Goal: Task Accomplishment & Management: Complete application form

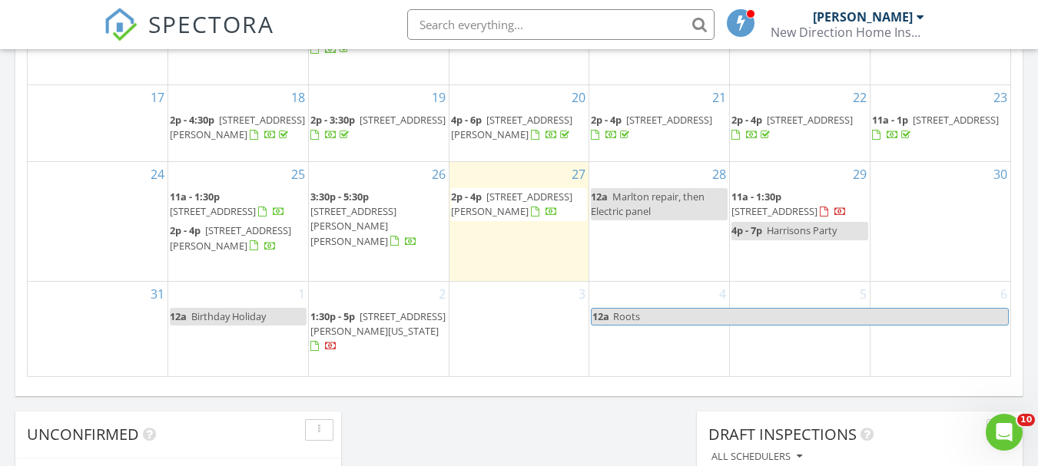
scroll to position [1075, 0]
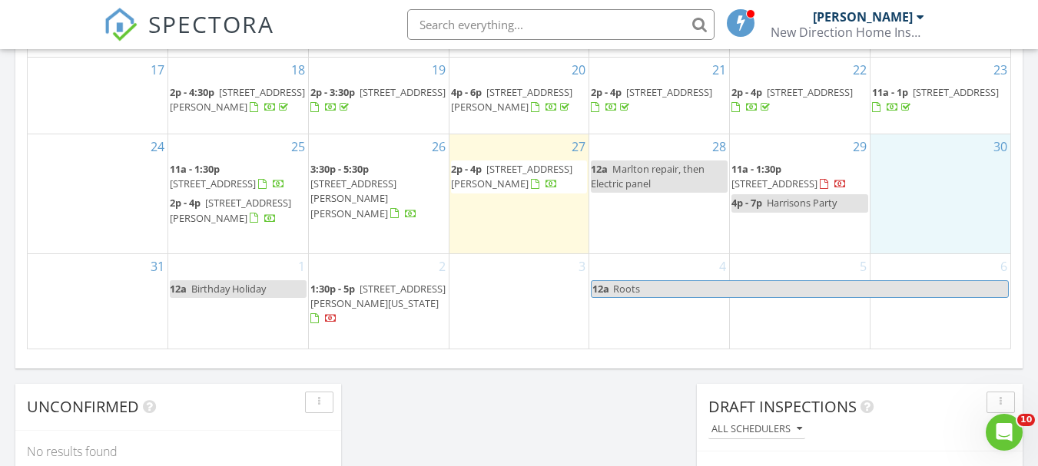
click at [930, 225] on div "30" at bounding box center [940, 193] width 140 height 119
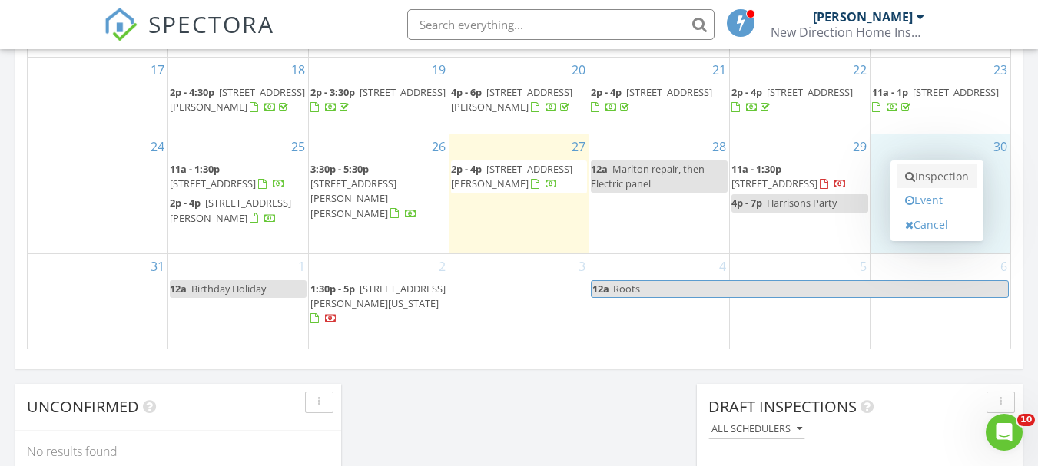
click at [957, 167] on link "Inspection" at bounding box center [936, 176] width 79 height 25
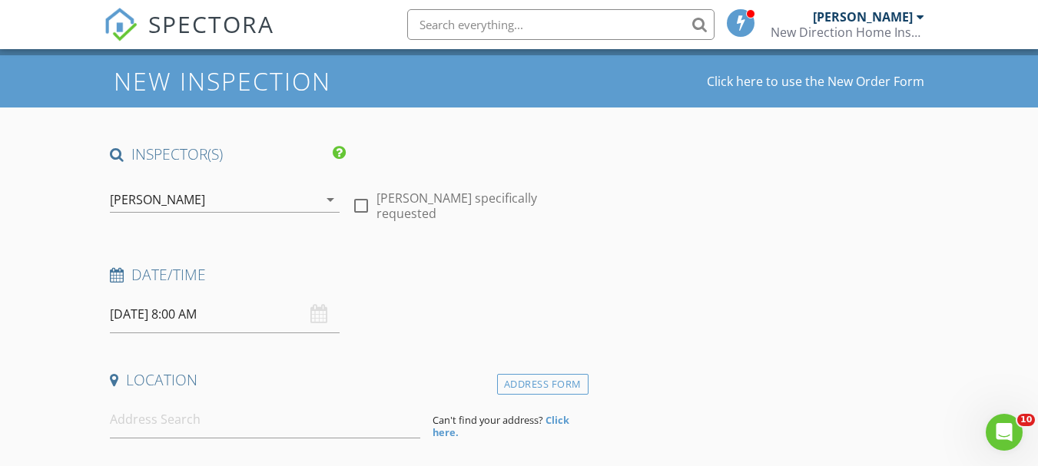
scroll to position [77, 0]
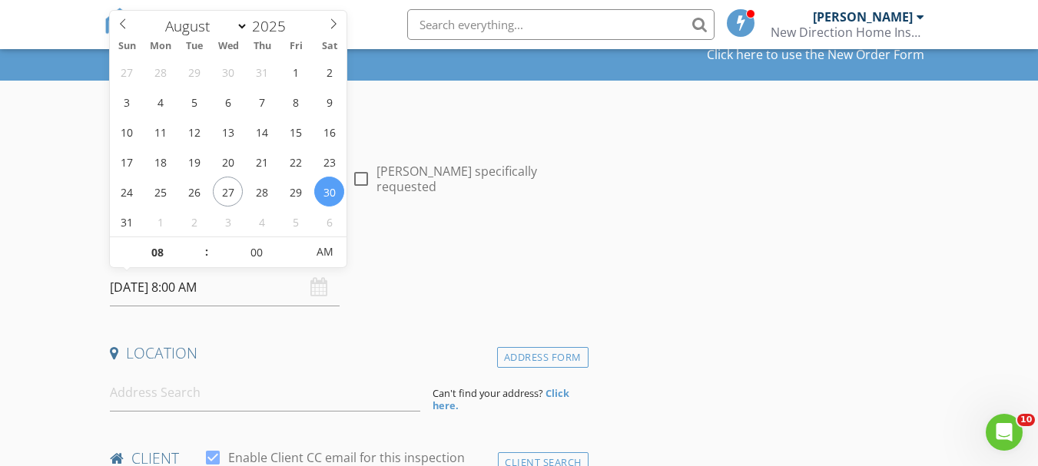
click at [242, 286] on input "08/30/2025 8:00 AM" at bounding box center [225, 288] width 230 height 38
type input "09"
type input "08/30/2025 9:00 AM"
click at [202, 242] on span at bounding box center [199, 244] width 11 height 15
type input "10"
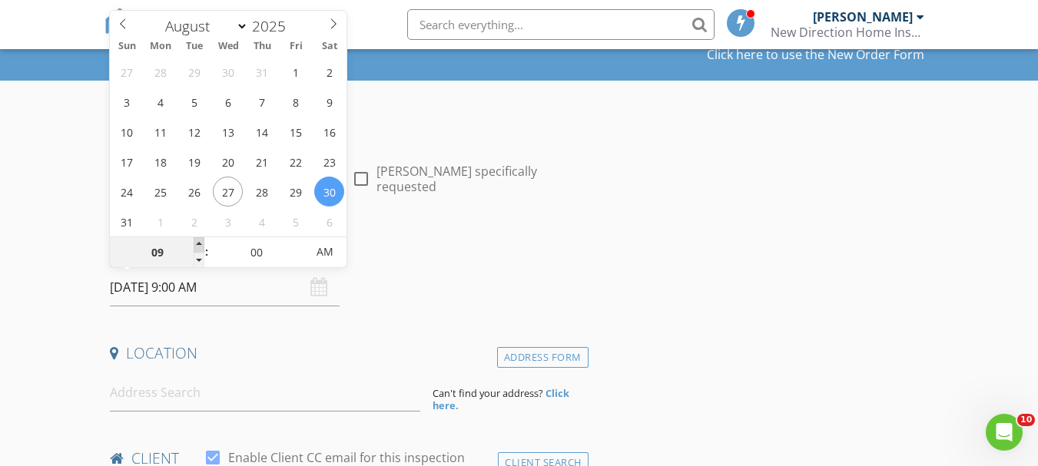
type input "08/30/2025 10:00 AM"
click at [202, 242] on span at bounding box center [199, 244] width 11 height 15
type input "11"
type input "[DATE] 11:00 AM"
click at [202, 242] on span at bounding box center [199, 244] width 11 height 15
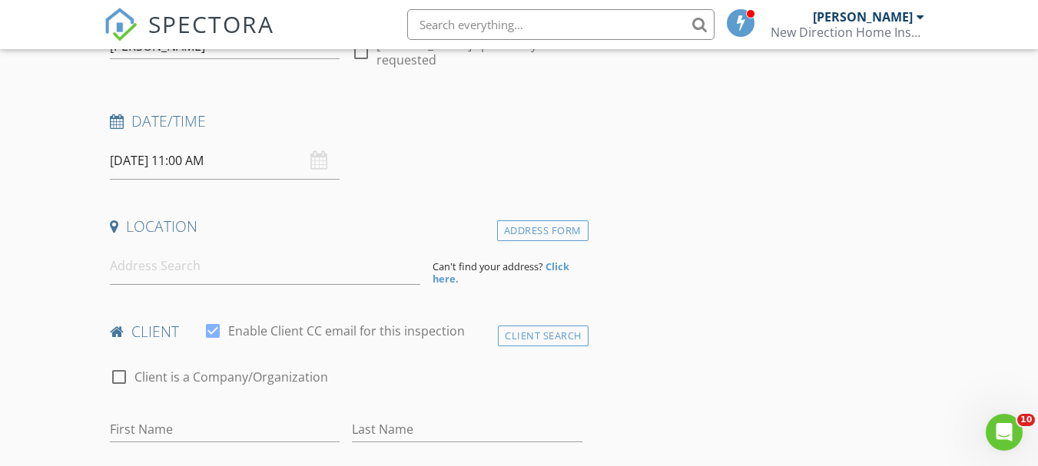
scroll to position [230, 0]
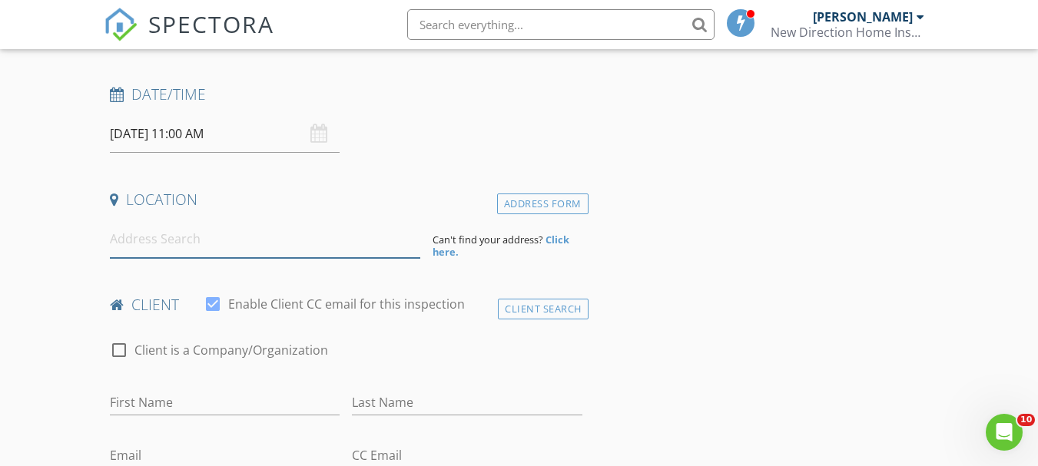
click at [207, 241] on input at bounding box center [265, 239] width 310 height 38
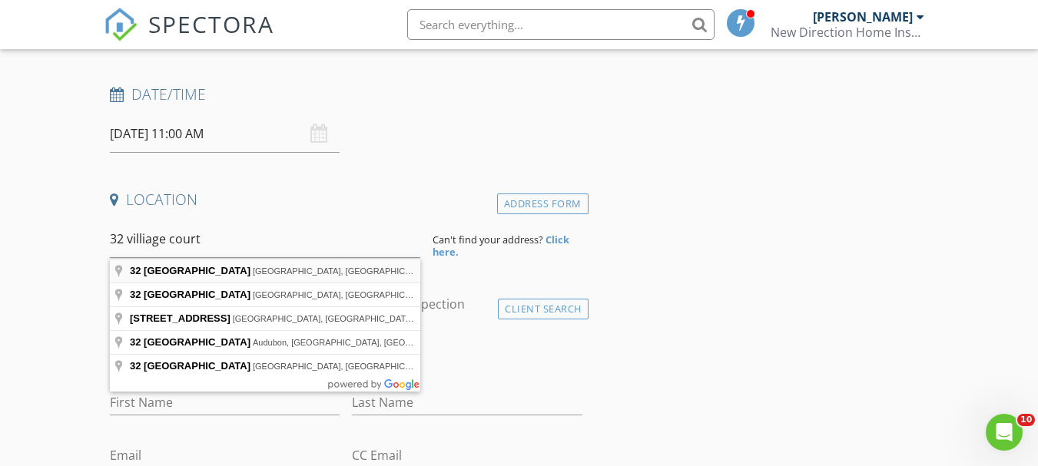
type input "32 Village Court, Bound Brook, NJ, USA"
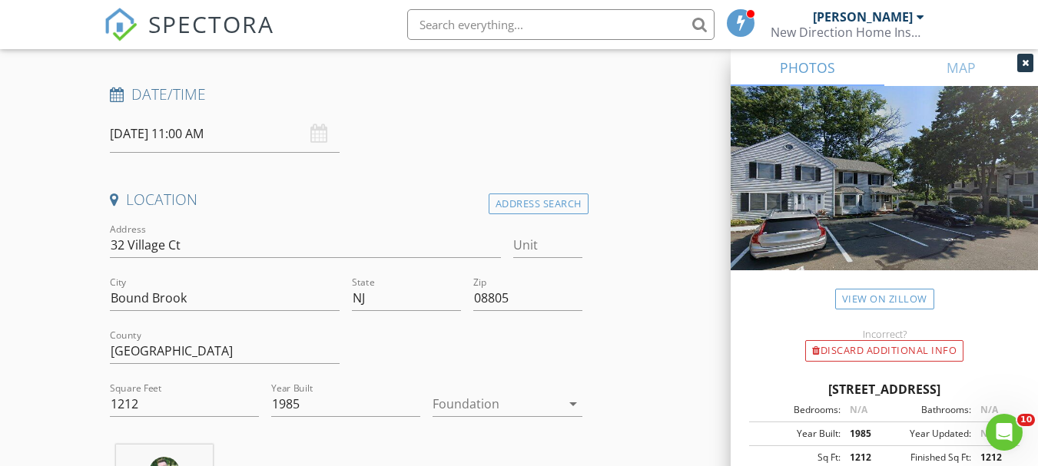
scroll to position [461, 0]
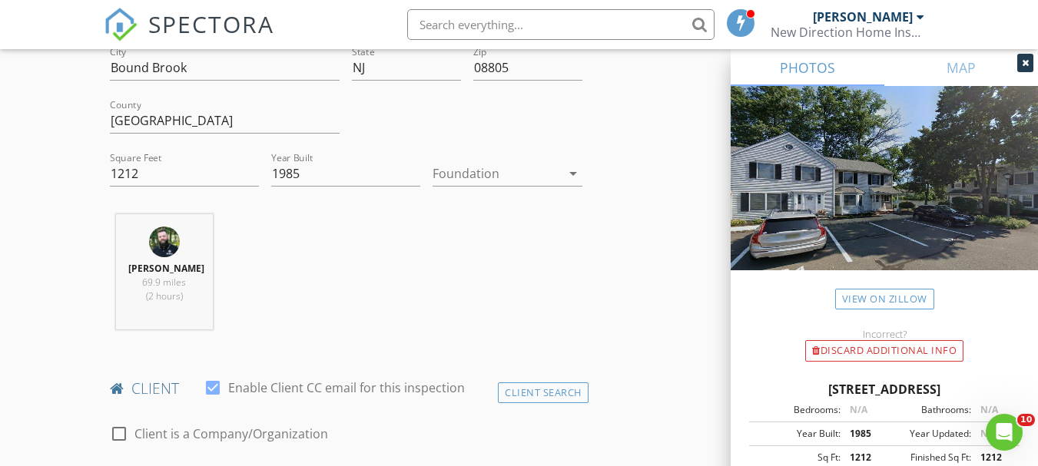
click at [505, 174] on div at bounding box center [495, 173] width 127 height 25
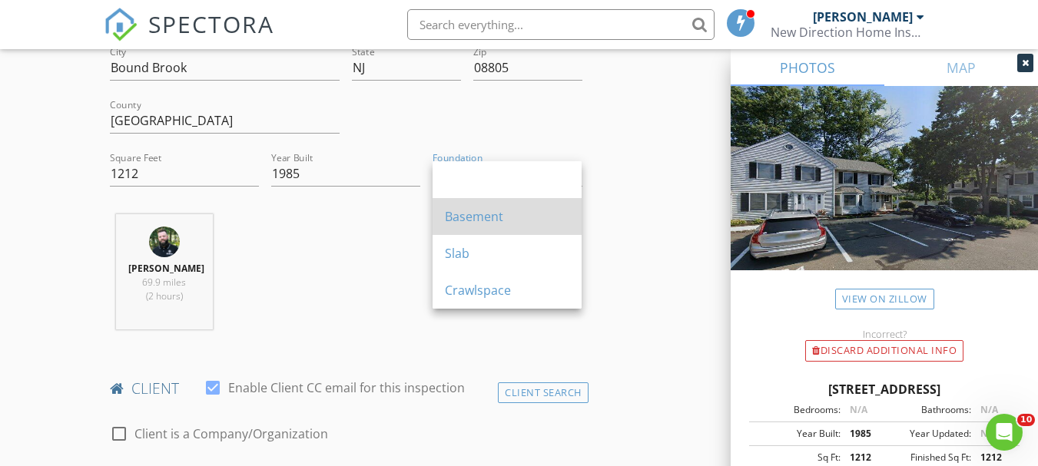
click at [488, 220] on div "Basement" at bounding box center [507, 216] width 124 height 18
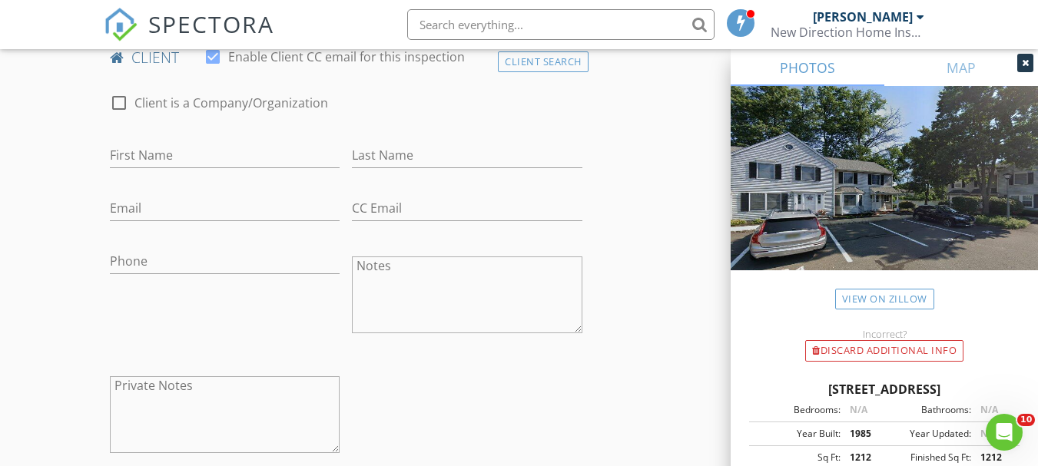
scroll to position [768, 0]
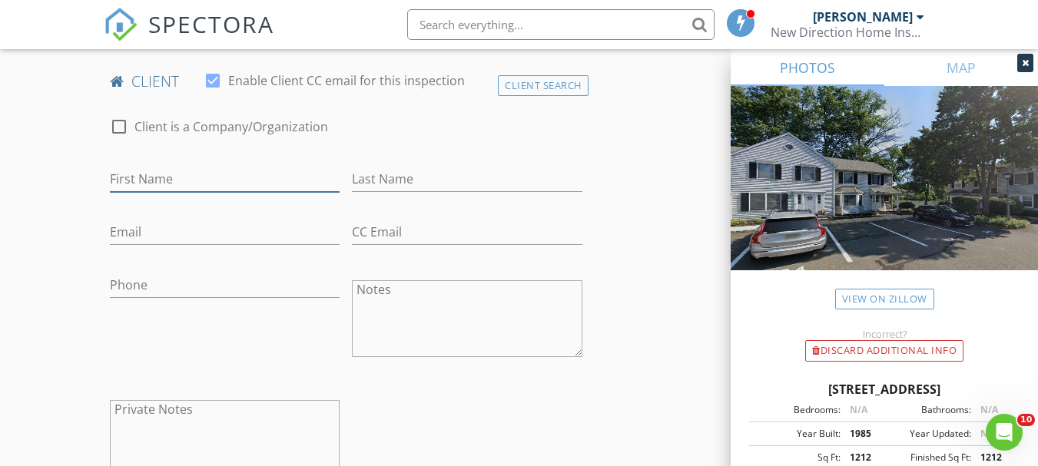
click at [196, 183] on input "First Name" at bounding box center [225, 179] width 230 height 25
type input "Kelly"
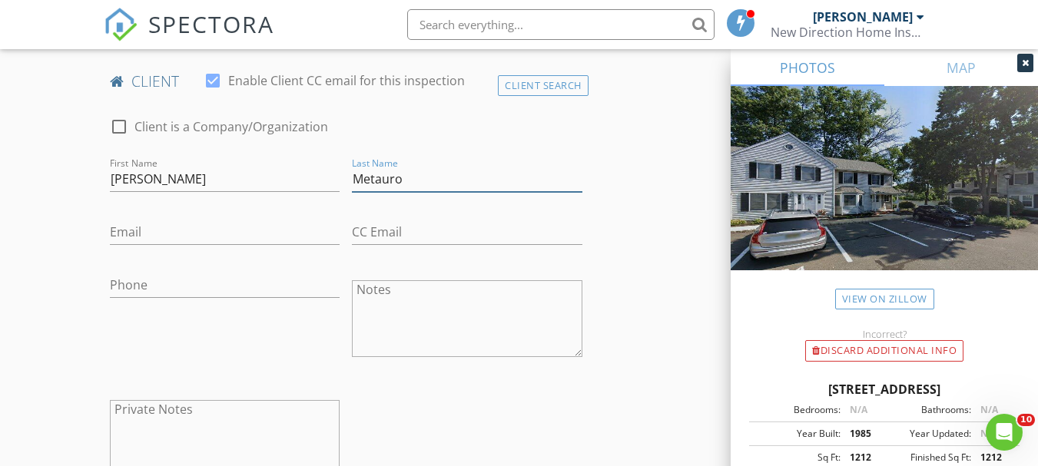
type input "Metauro"
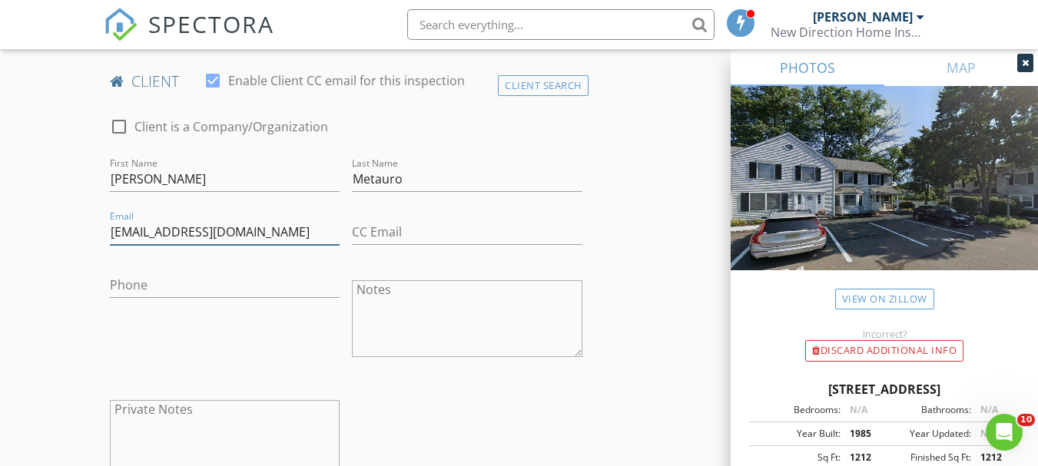
type input "kellyadurma@gmail.com"
click at [154, 288] on input "Phone" at bounding box center [225, 285] width 230 height 25
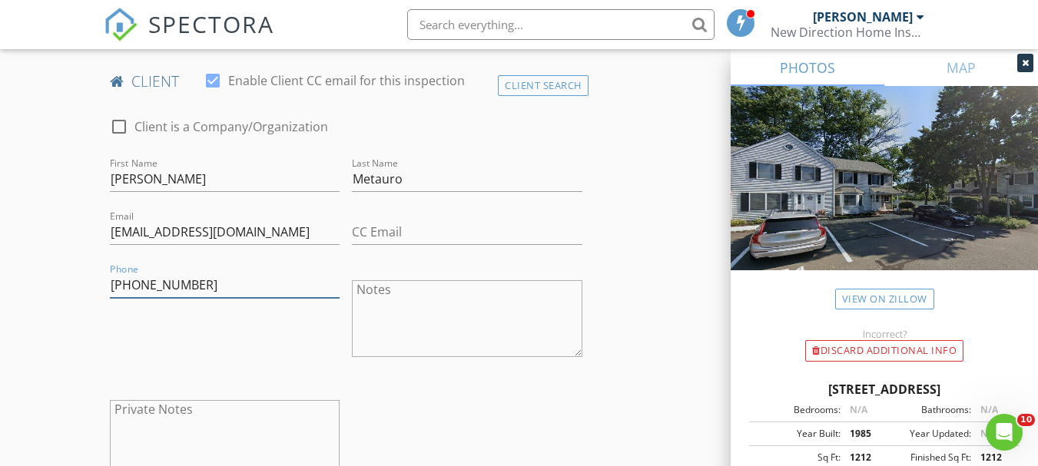
type input "908-392-5151"
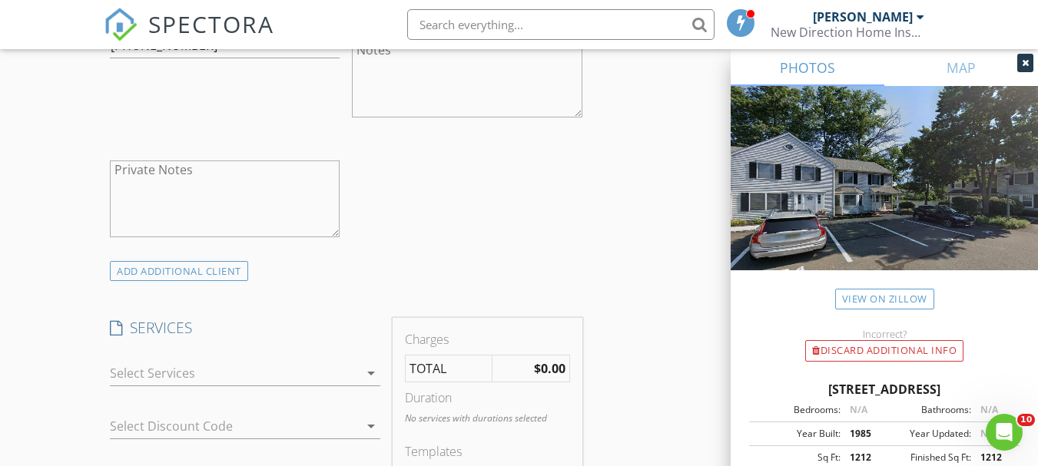
scroll to position [1075, 0]
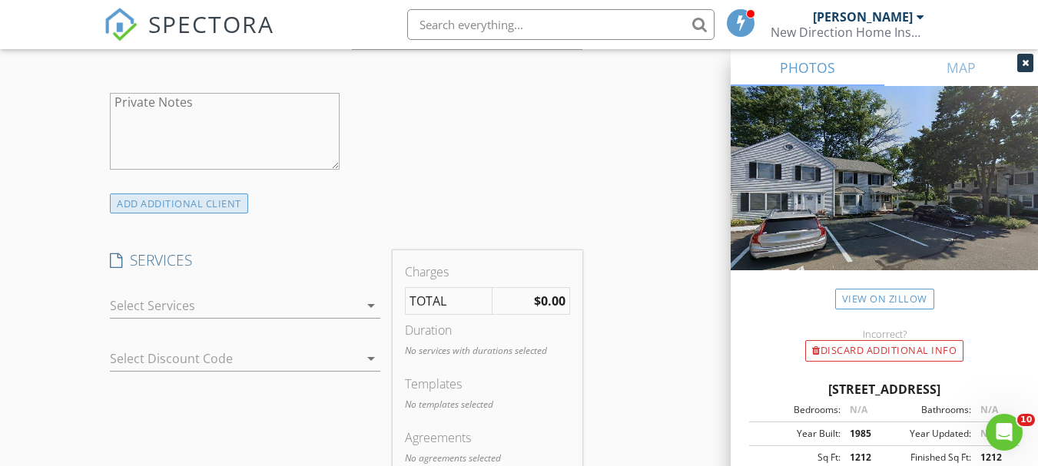
click at [153, 207] on div "ADD ADDITIONAL client" at bounding box center [179, 204] width 138 height 21
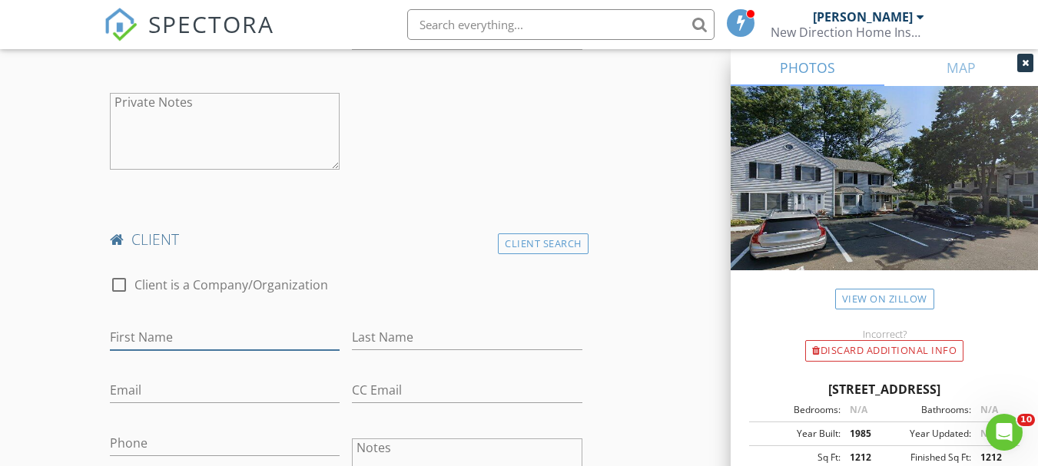
drag, startPoint x: 161, startPoint y: 339, endPoint x: 141, endPoint y: 339, distance: 19.2
click at [160, 339] on input "First Name" at bounding box center [225, 337] width 230 height 25
type input "Tyler"
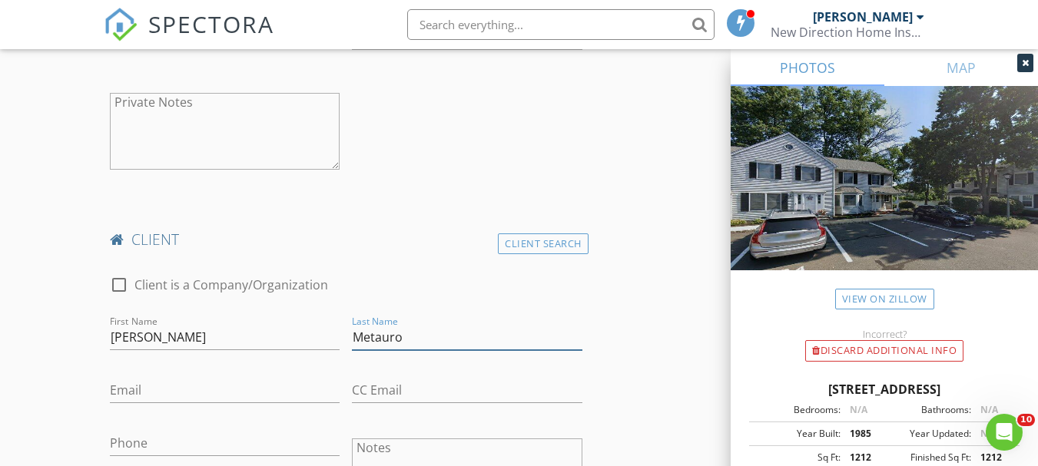
type input "Metauro"
click at [148, 389] on input "Email" at bounding box center [225, 390] width 230 height 25
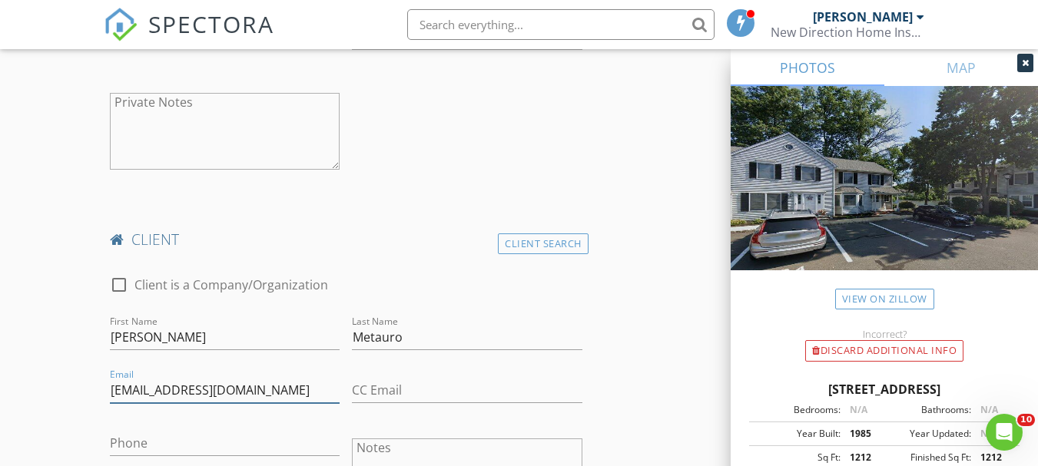
type input "tylermetauro@gmail.com"
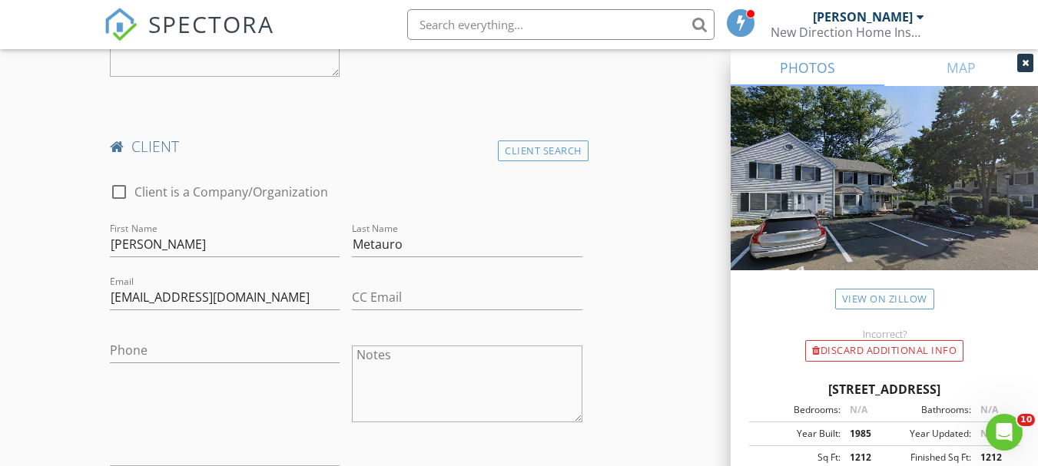
scroll to position [1229, 0]
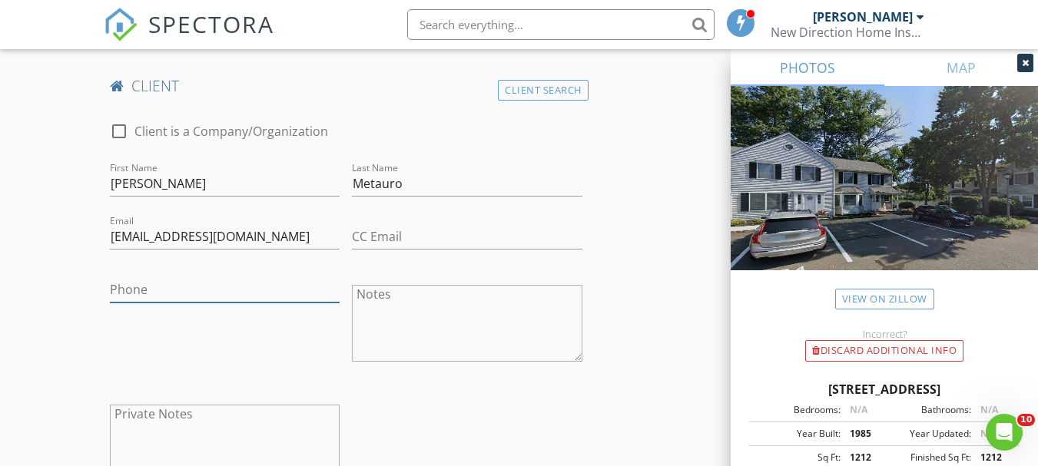
click at [155, 286] on input "Phone" at bounding box center [225, 289] width 230 height 25
type input "908-432-6945"
click at [42, 352] on div "New Inspection Click here to use the New Order Form INSPECTOR(S) check_box Mich…" at bounding box center [519, 446] width 1038 height 3141
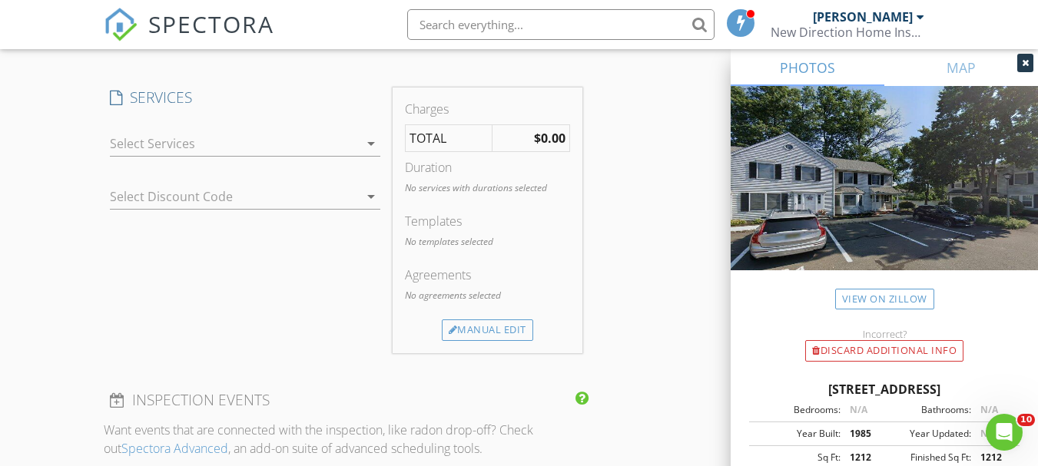
scroll to position [1690, 0]
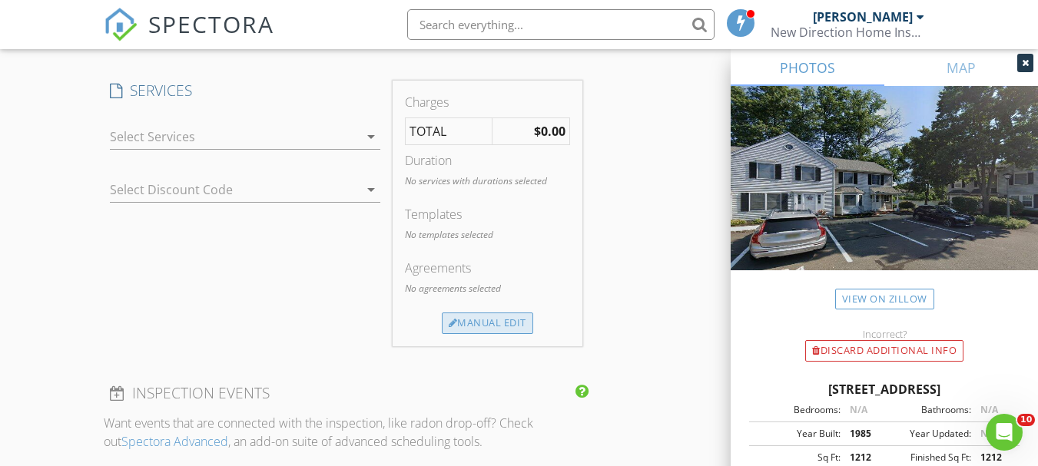
click at [472, 323] on div "Manual Edit" at bounding box center [487, 324] width 91 height 22
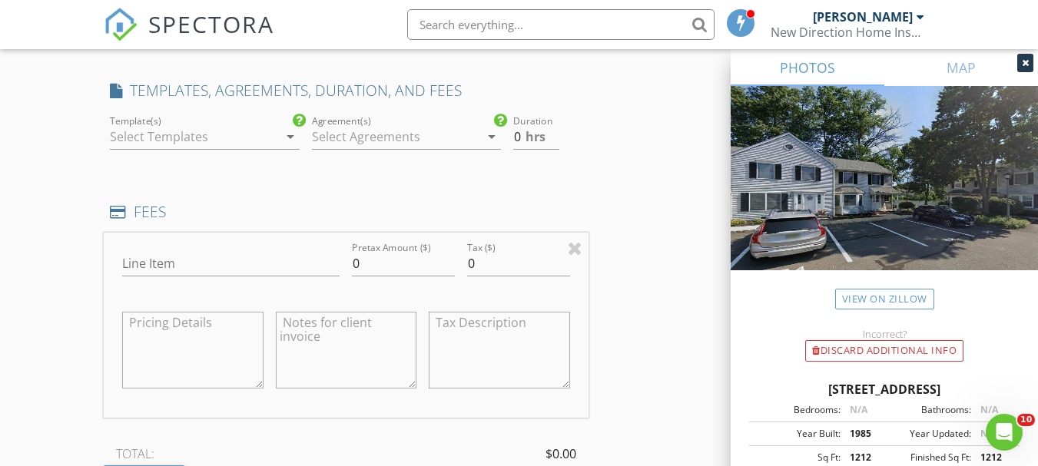
click at [223, 142] on div at bounding box center [194, 136] width 168 height 25
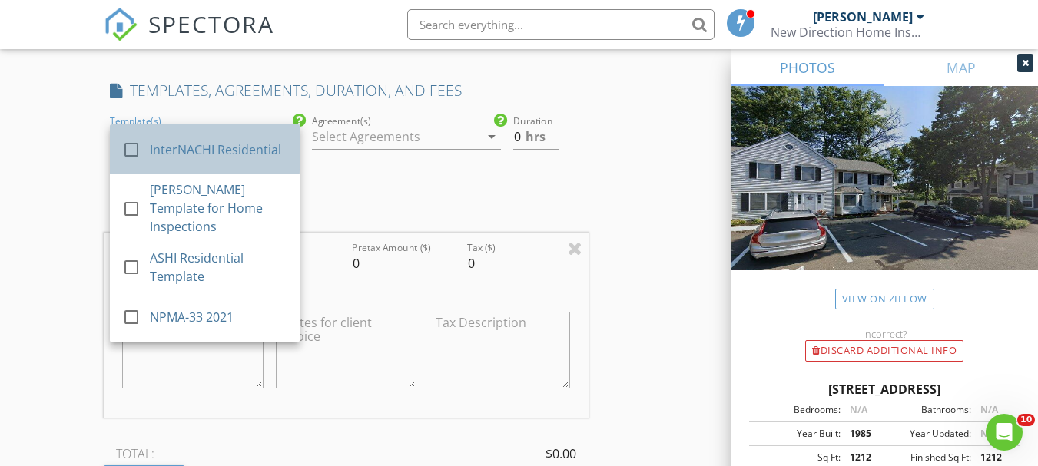
drag, startPoint x: 218, startPoint y: 151, endPoint x: 228, endPoint y: 154, distance: 10.4
click at [217, 154] on div "InterNACHI Residential" at bounding box center [218, 149] width 137 height 18
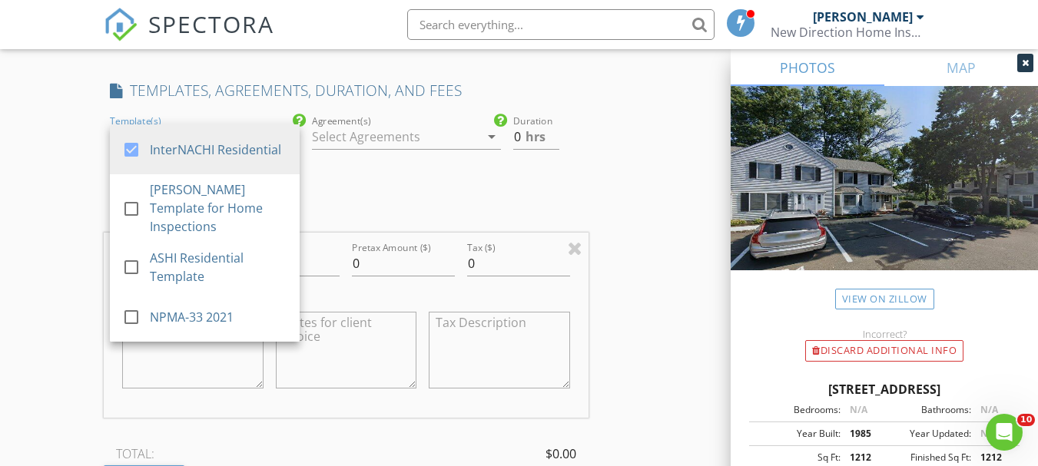
click at [348, 138] on div at bounding box center [396, 136] width 168 height 25
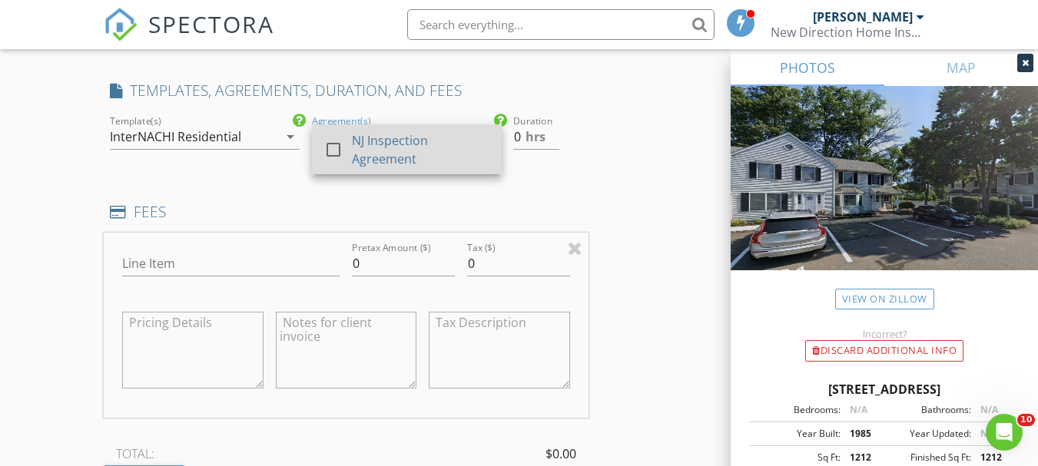
click at [349, 154] on div "check_box_outline_blank" at bounding box center [338, 150] width 28 height 18
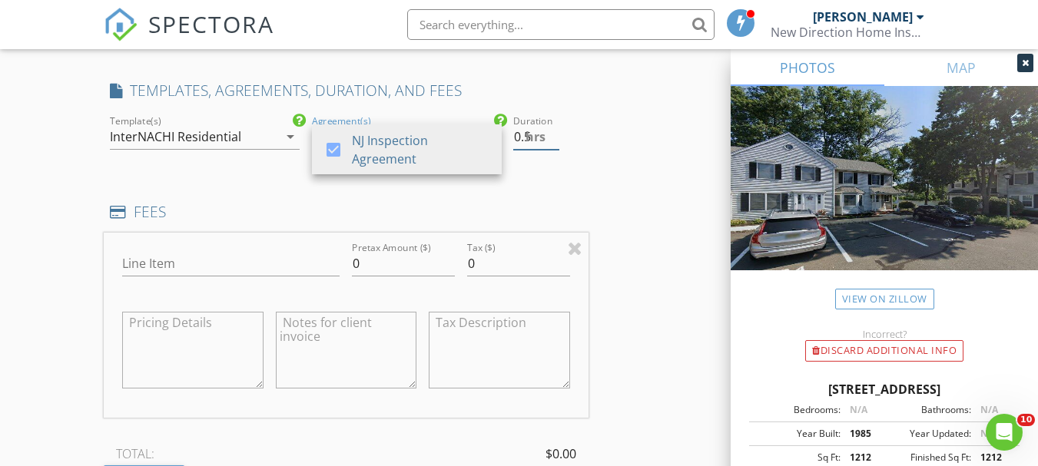
click at [550, 133] on input "0.5" at bounding box center [535, 136] width 45 height 25
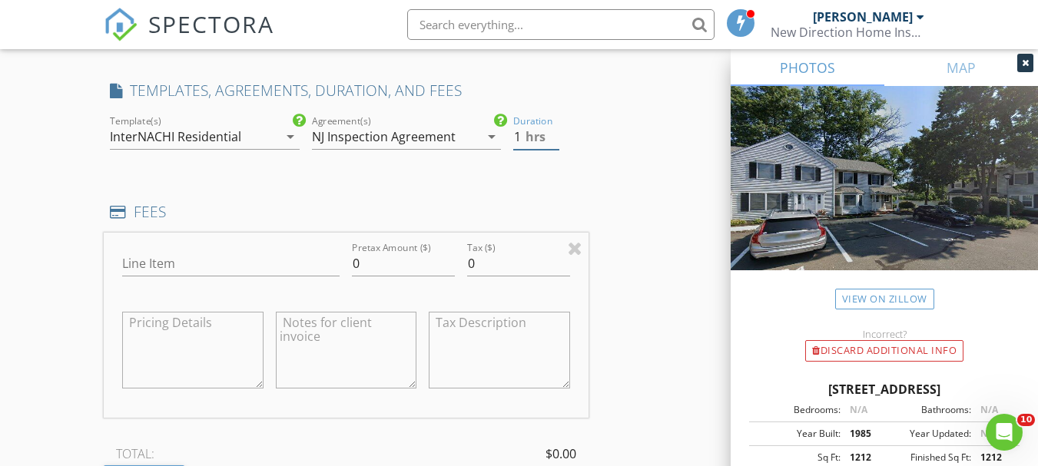
click at [550, 133] on input "1" at bounding box center [535, 136] width 45 height 25
click at [550, 133] on input "1.5" at bounding box center [535, 136] width 45 height 25
type input "2"
click at [550, 133] on input "2" at bounding box center [535, 136] width 45 height 25
click at [174, 270] on input "Line Item" at bounding box center [230, 263] width 217 height 25
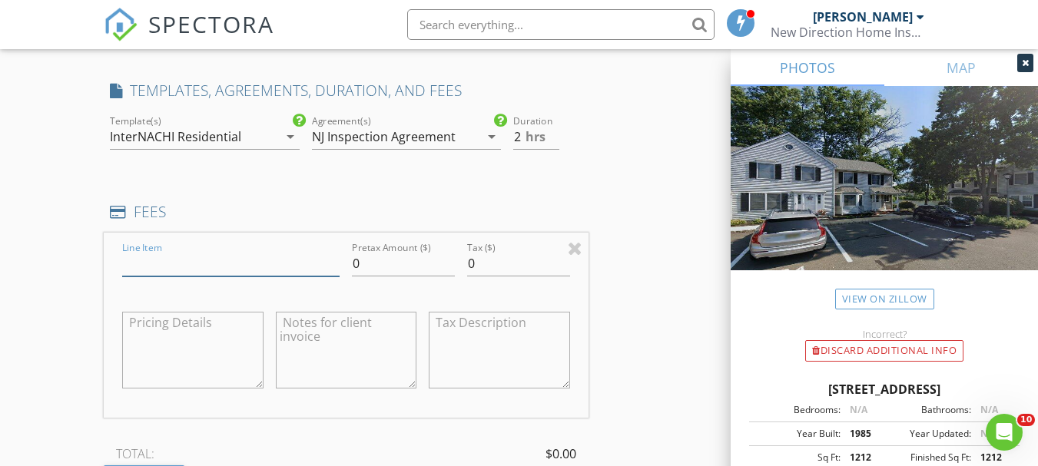
type input "Residential Home Inspection"
drag, startPoint x: 366, startPoint y: 261, endPoint x: 345, endPoint y: 273, distance: 23.7
click at [345, 273] on div "Line Item Residential Home Inspection Pretax Amount ($) 0 Tax ($) 0" at bounding box center [346, 325] width 484 height 185
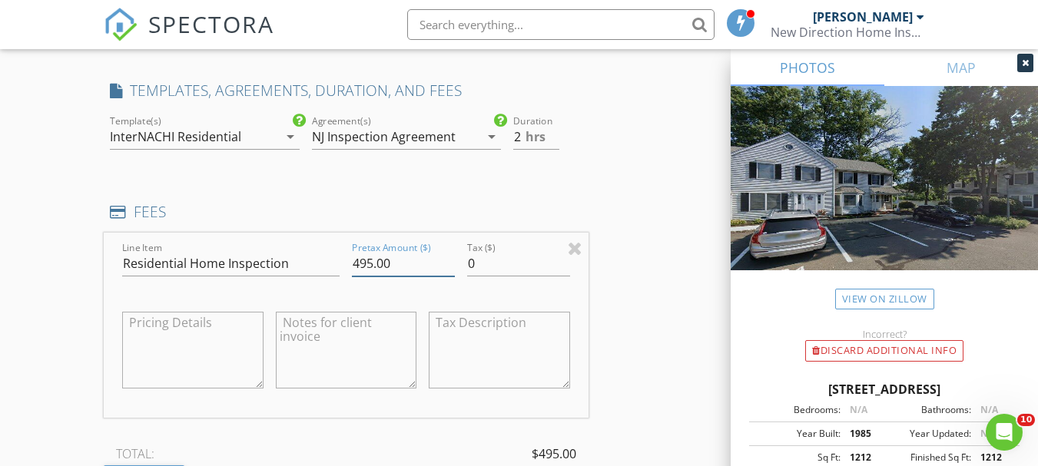
type input "495.00"
drag, startPoint x: 610, startPoint y: 287, endPoint x: 618, endPoint y: 283, distance: 8.6
click at [618, 283] on div "INSPECTOR(S) check_box Michael Orem PRIMARY Michael Orem arrow_drop_down check_…" at bounding box center [519, 96] width 830 height 3183
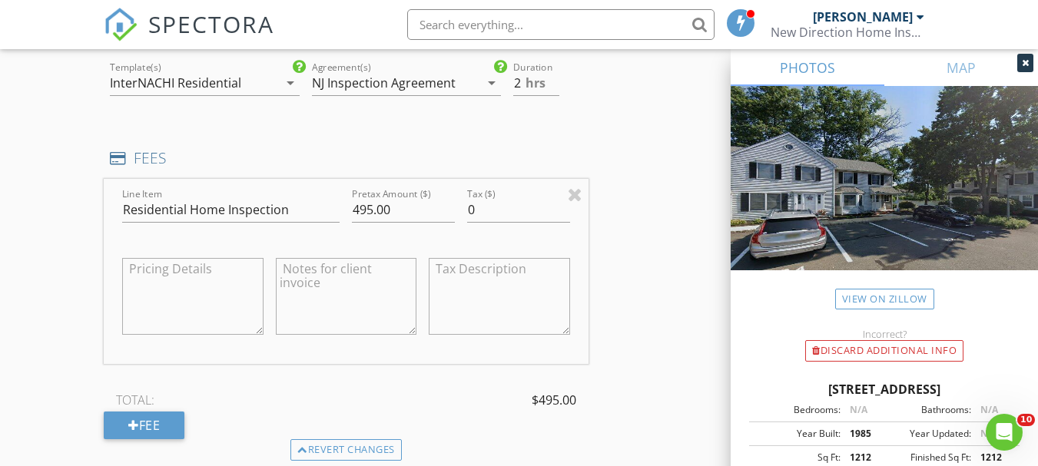
scroll to position [1920, 0]
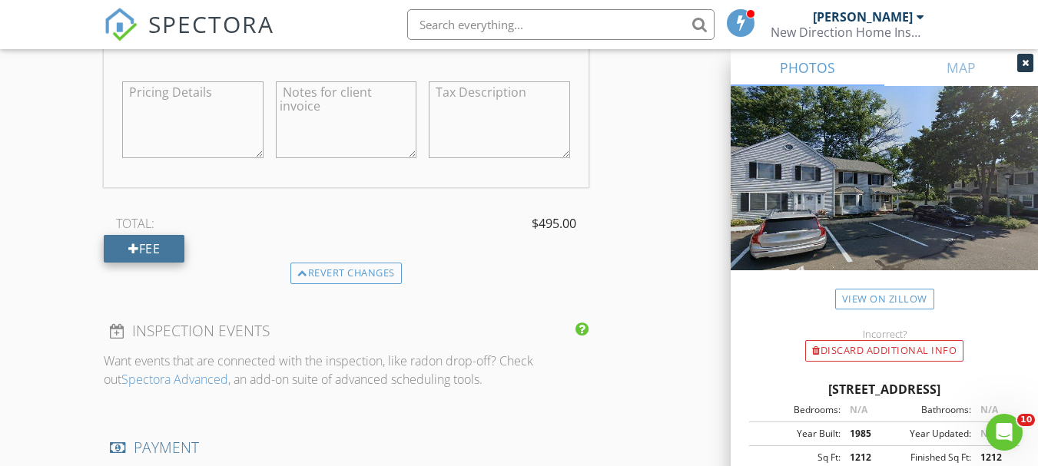
click at [176, 250] on div "Fee" at bounding box center [144, 249] width 81 height 28
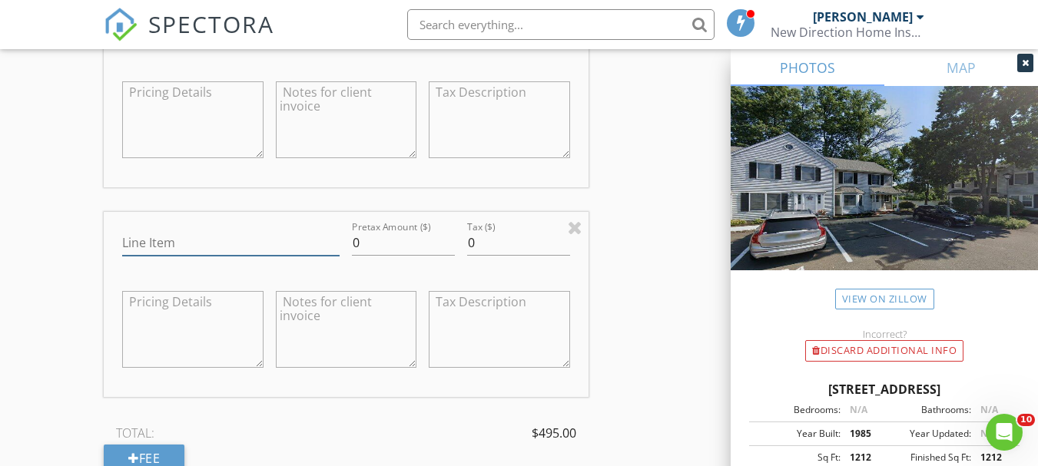
click at [197, 243] on input "Line Item" at bounding box center [230, 242] width 217 height 25
type input "Radon Level Testing"
drag, startPoint x: 365, startPoint y: 246, endPoint x: 343, endPoint y: 250, distance: 21.8
click at [343, 250] on div "Line Item Radon Level Testing Pretax Amount ($) 0 Tax ($) 0" at bounding box center [346, 304] width 484 height 185
type input "150.00"
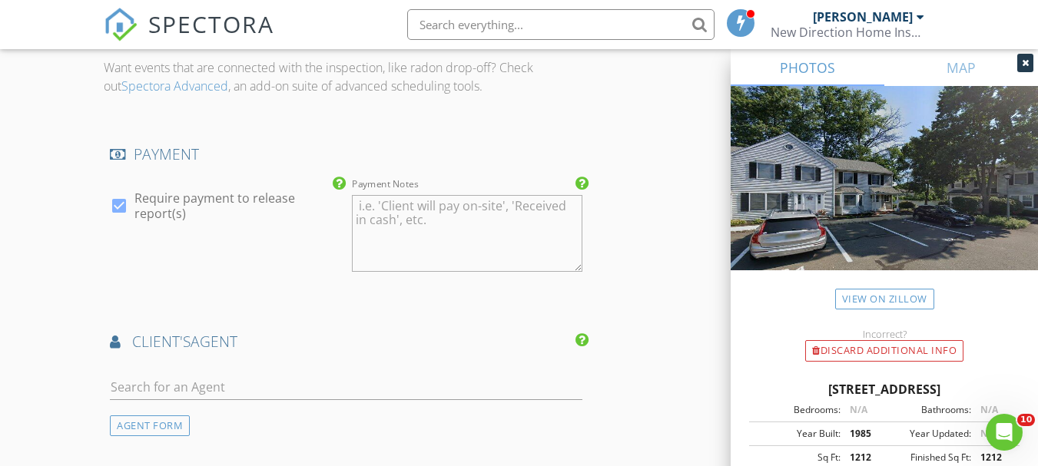
scroll to position [2458, 0]
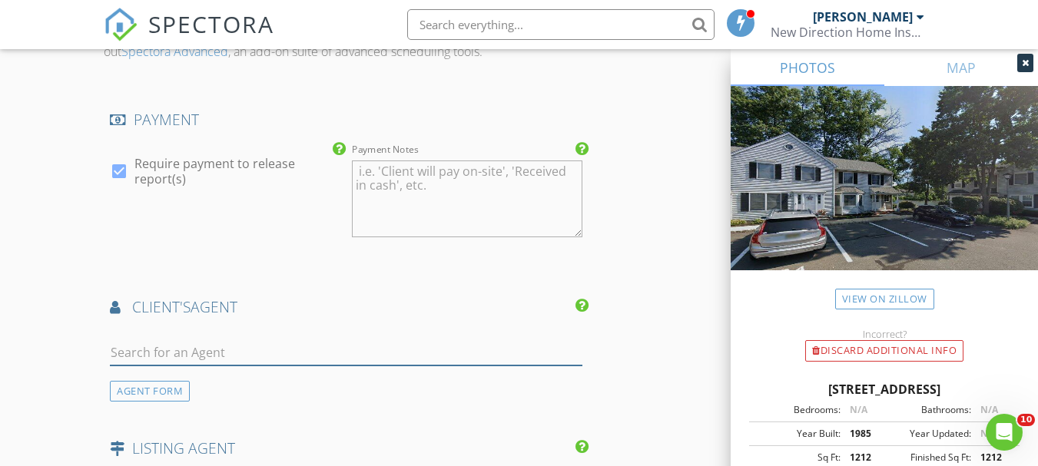
click at [268, 352] on input "text" at bounding box center [346, 352] width 472 height 25
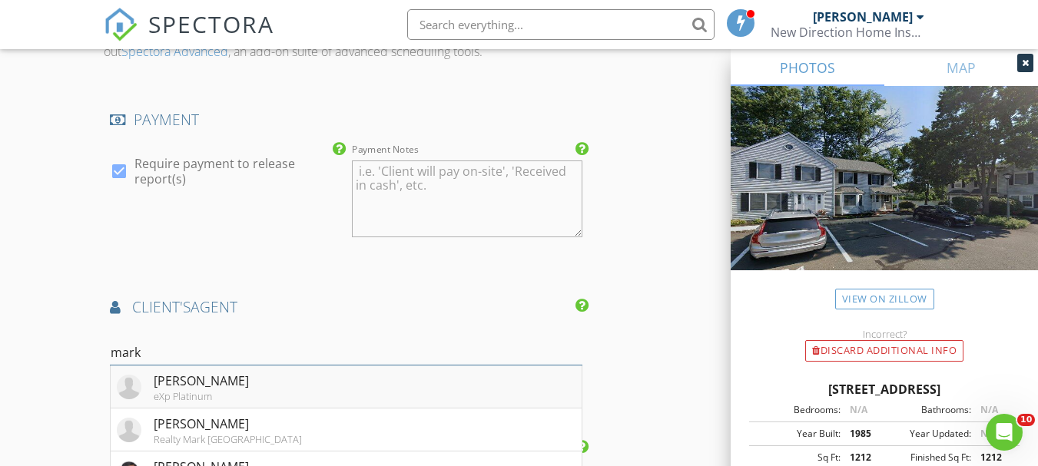
type input "mark"
click at [151, 382] on div "Mark Caravaglio eXp Platinum" at bounding box center [183, 387] width 132 height 31
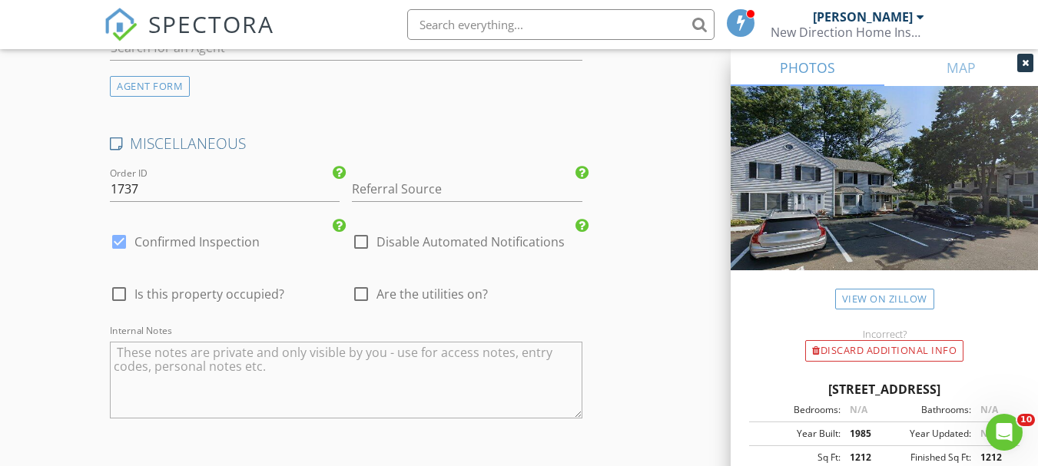
scroll to position [3303, 0]
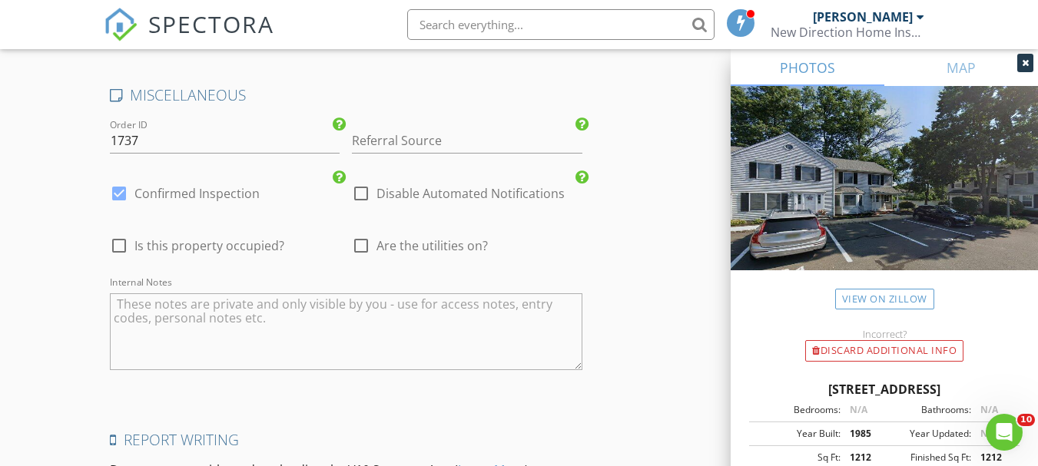
click at [360, 246] on div at bounding box center [361, 246] width 26 height 26
checkbox input "true"
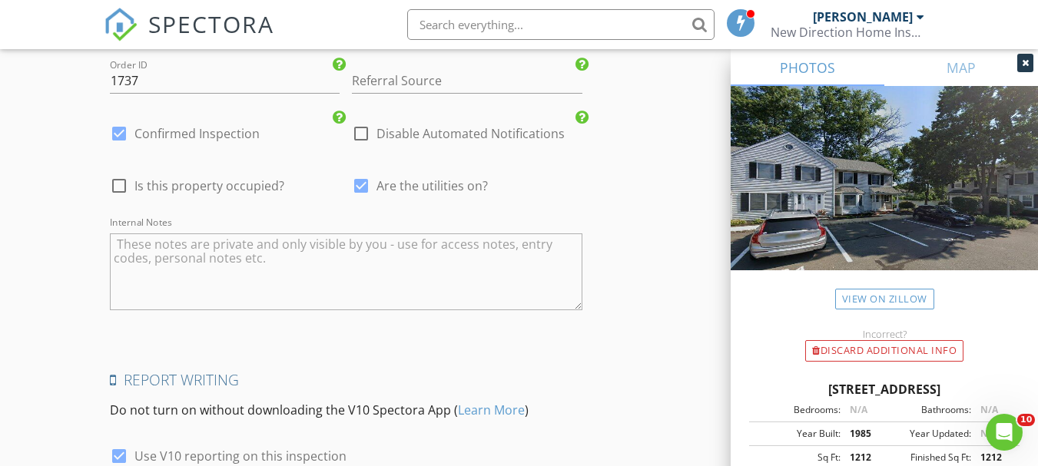
scroll to position [3507, 0]
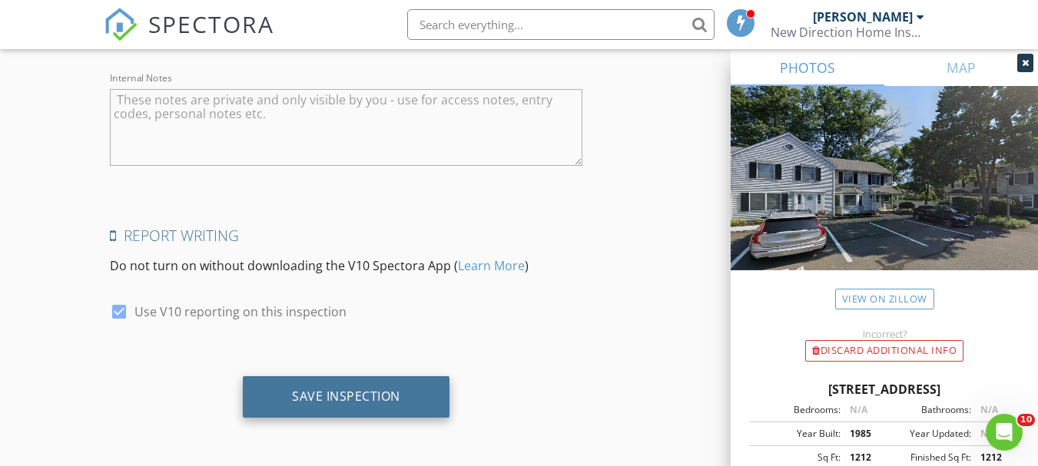
click at [342, 398] on div "Save Inspection" at bounding box center [346, 396] width 108 height 15
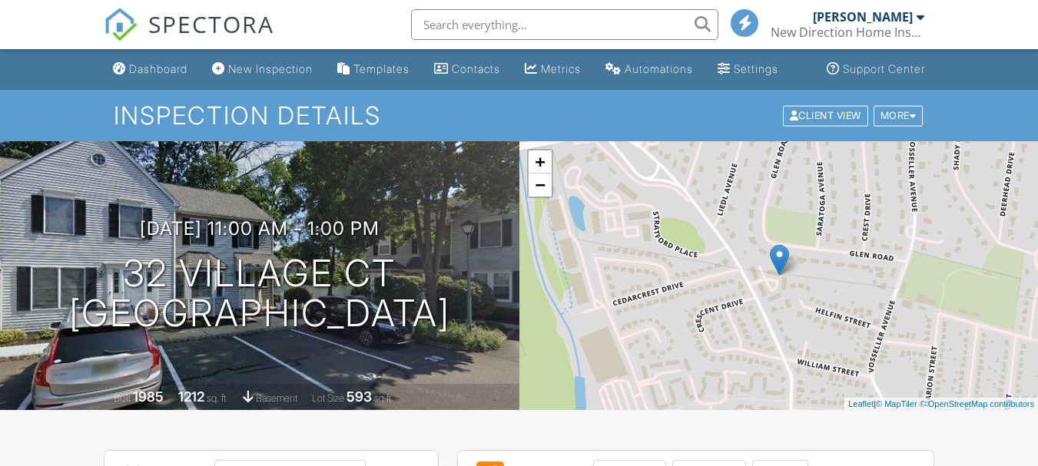
click at [128, 75] on link "Dashboard" at bounding box center [150, 69] width 87 height 28
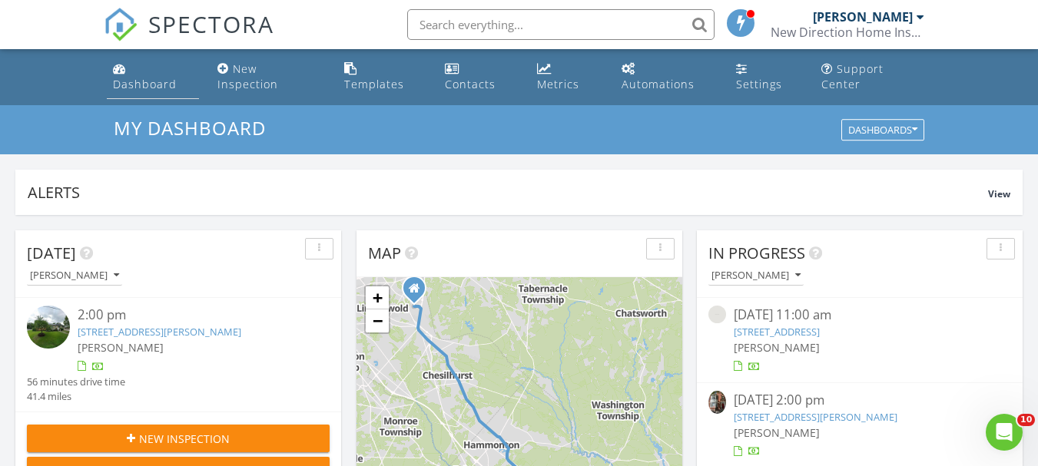
click at [168, 77] on div "Dashboard" at bounding box center [145, 84] width 64 height 15
